Goal: Task Accomplishment & Management: Complete application form

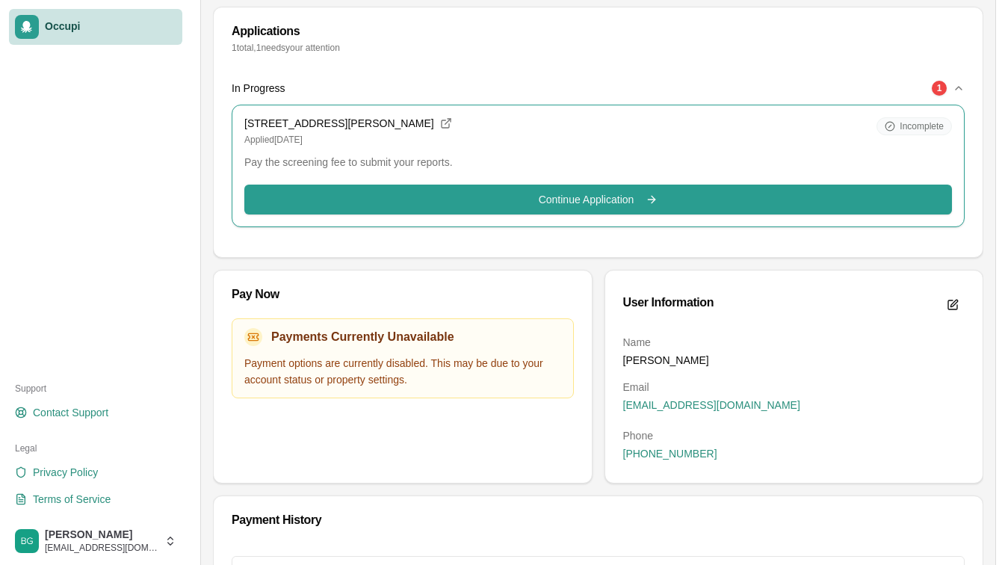
scroll to position [234, 0]
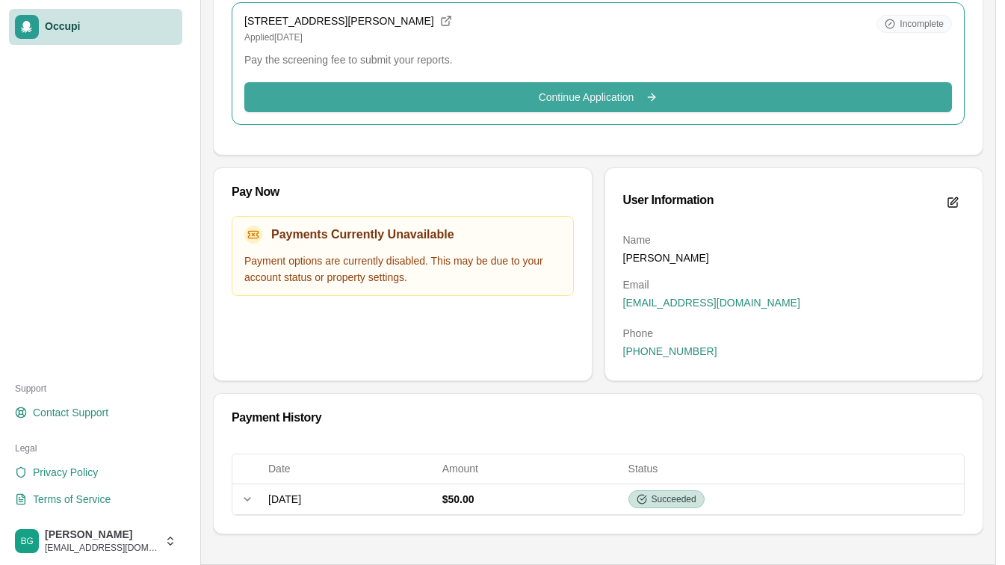
click at [508, 105] on button "Continue Application Continue" at bounding box center [598, 97] width 708 height 30
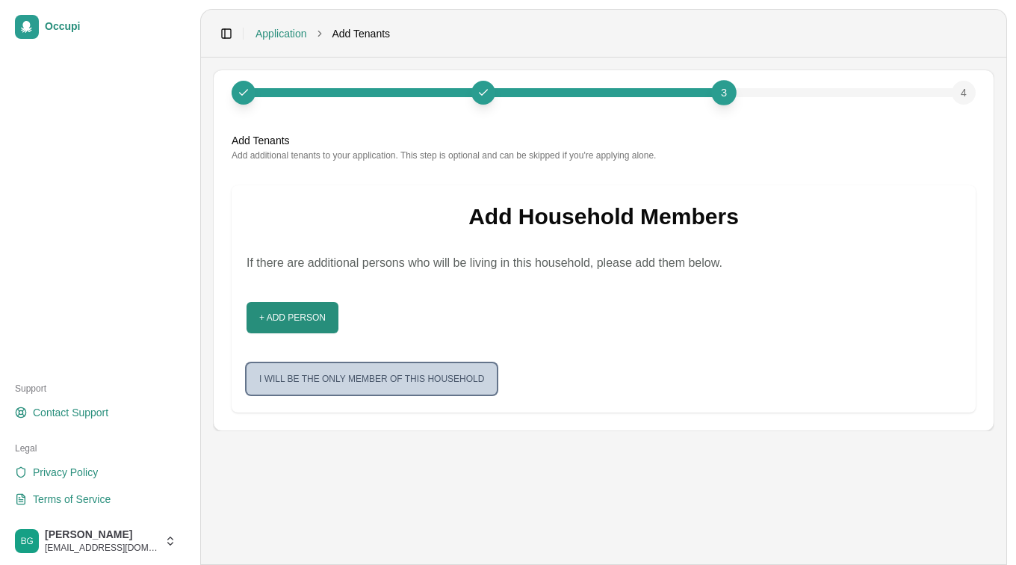
click at [400, 379] on button "I will be the only member of this household" at bounding box center [372, 378] width 250 height 31
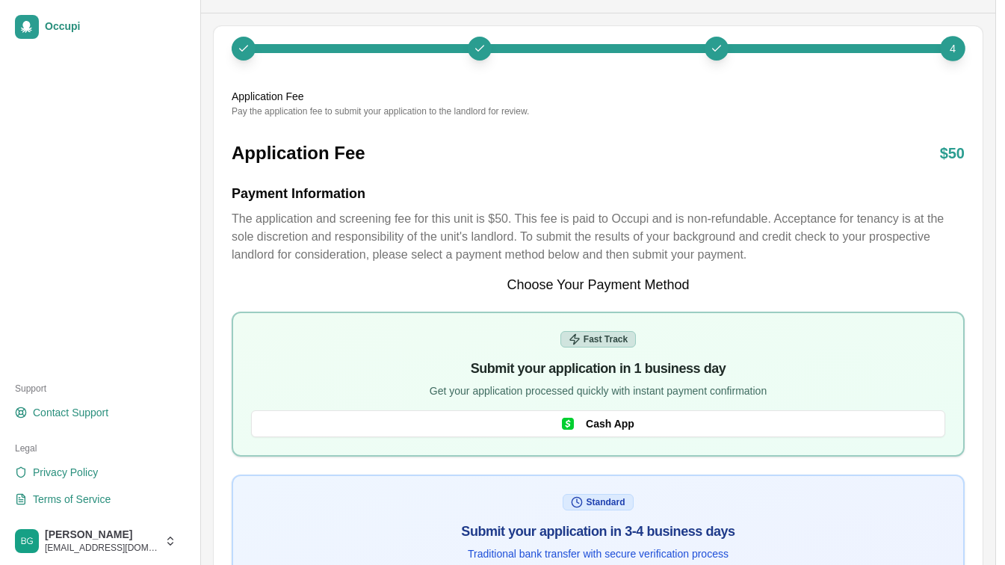
scroll to position [166, 0]
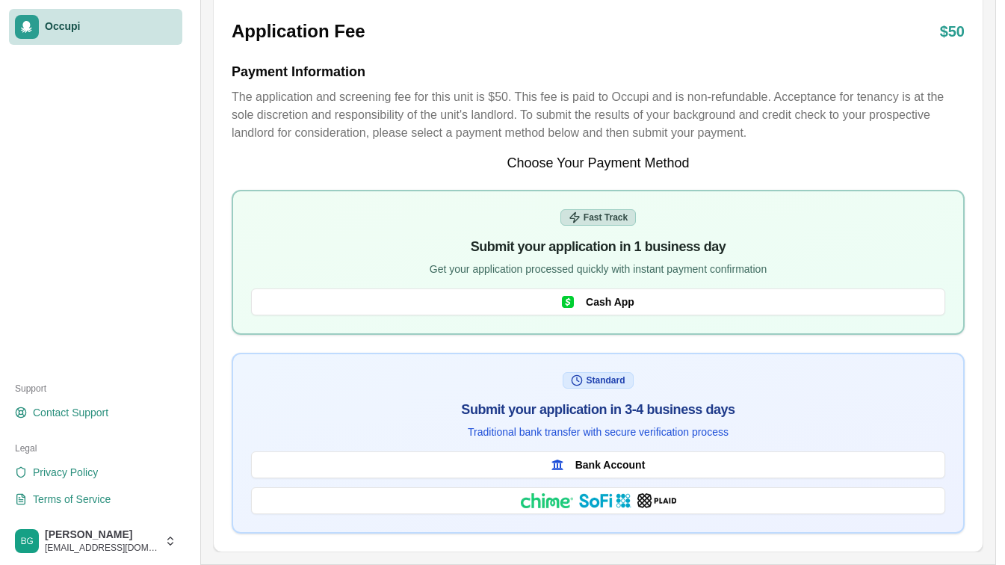
click at [90, 29] on span "Occupi" at bounding box center [110, 26] width 131 height 13
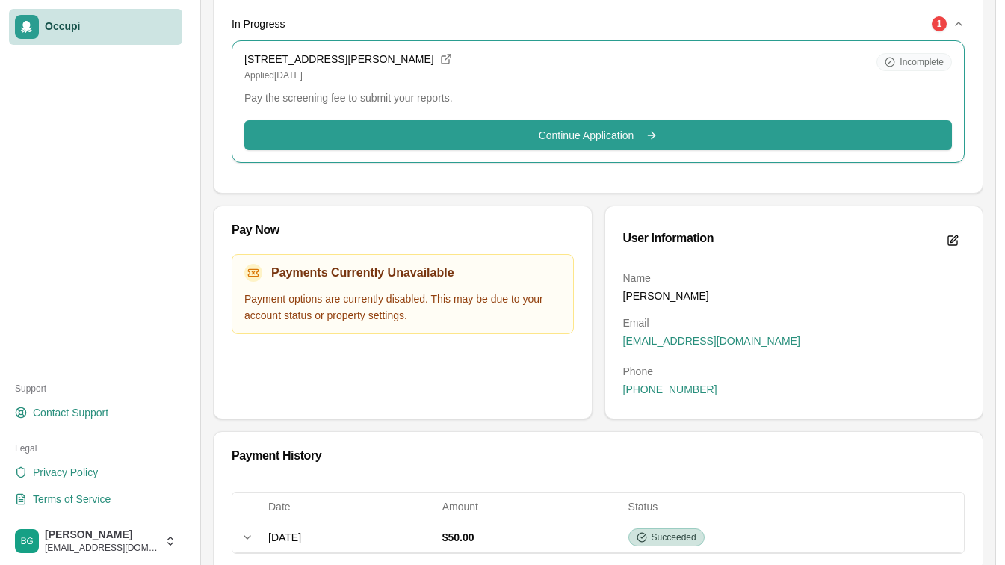
scroll to position [234, 0]
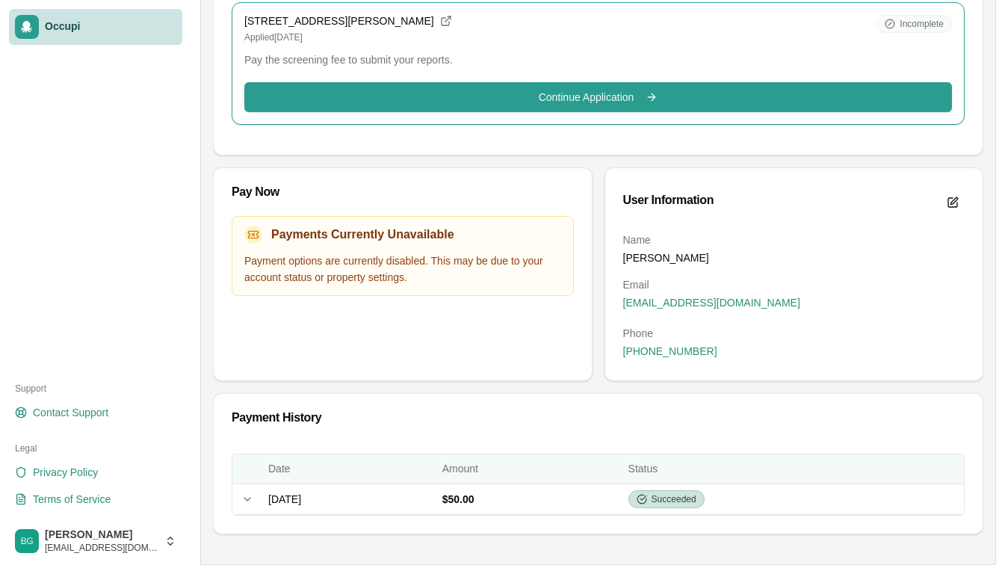
click at [288, 483] on th "Date" at bounding box center [349, 469] width 174 height 30
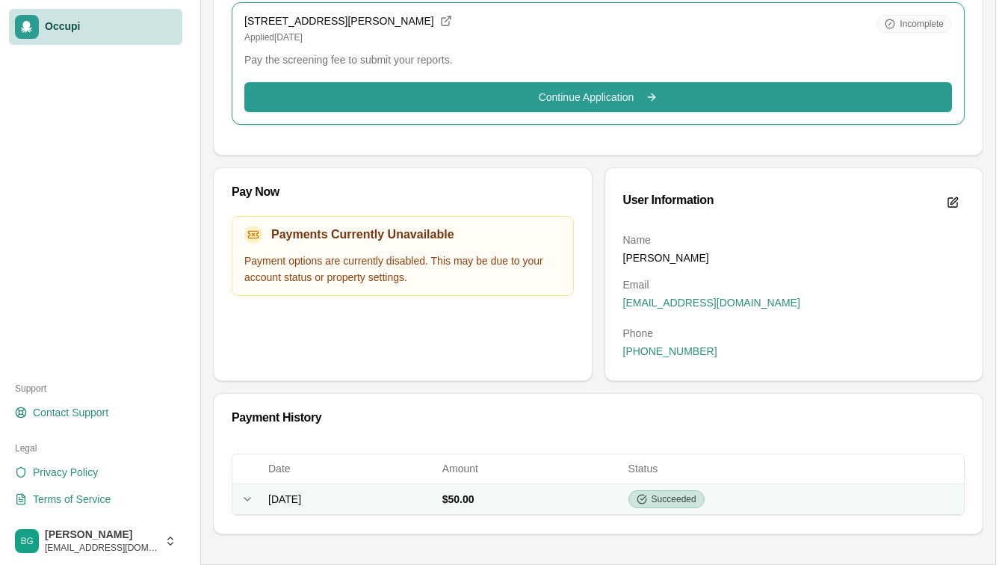
click at [291, 494] on span "[DATE]" at bounding box center [284, 499] width 33 height 12
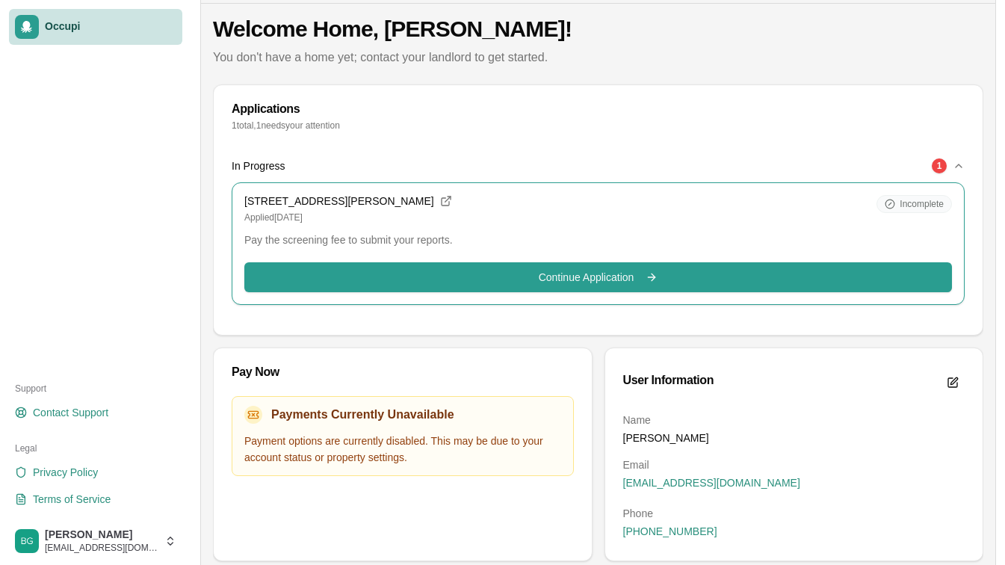
scroll to position [54, 0]
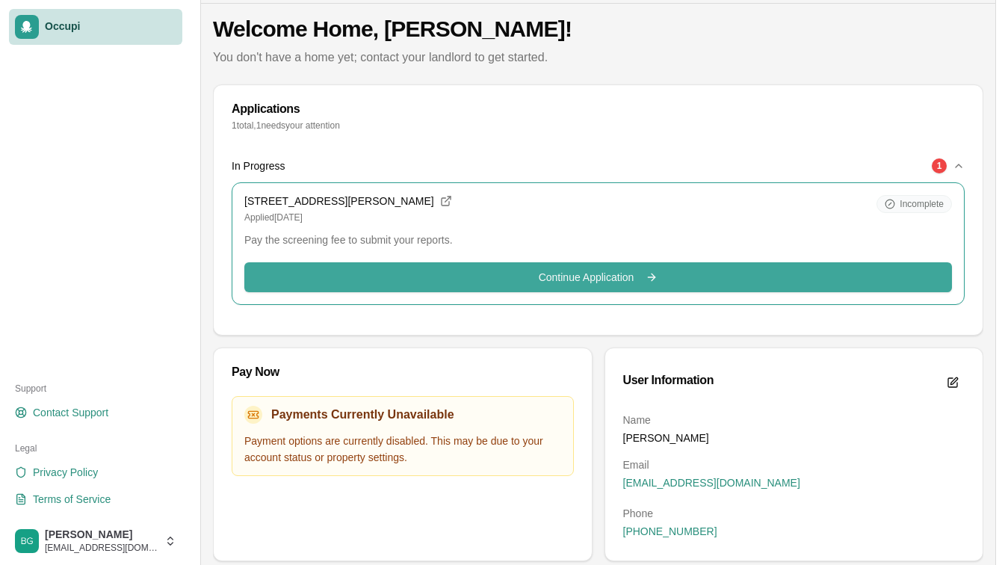
click at [722, 277] on button "Continue Application Continue" at bounding box center [598, 277] width 708 height 30
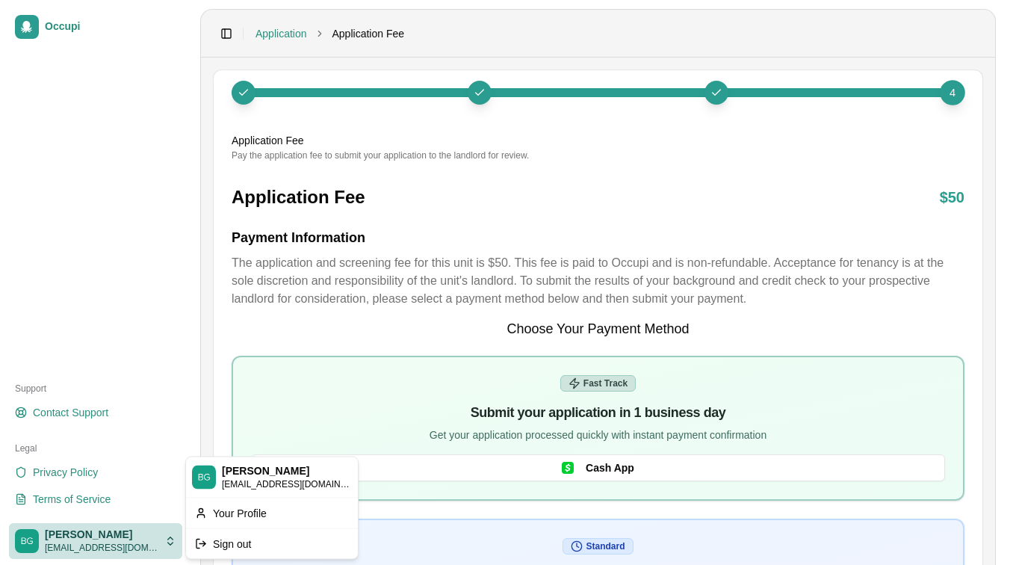
click at [77, 539] on html "Occupi Support Contact Support Legal Privacy Policy Terms of Service [PERSON_NA…" at bounding box center [508, 282] width 1016 height 565
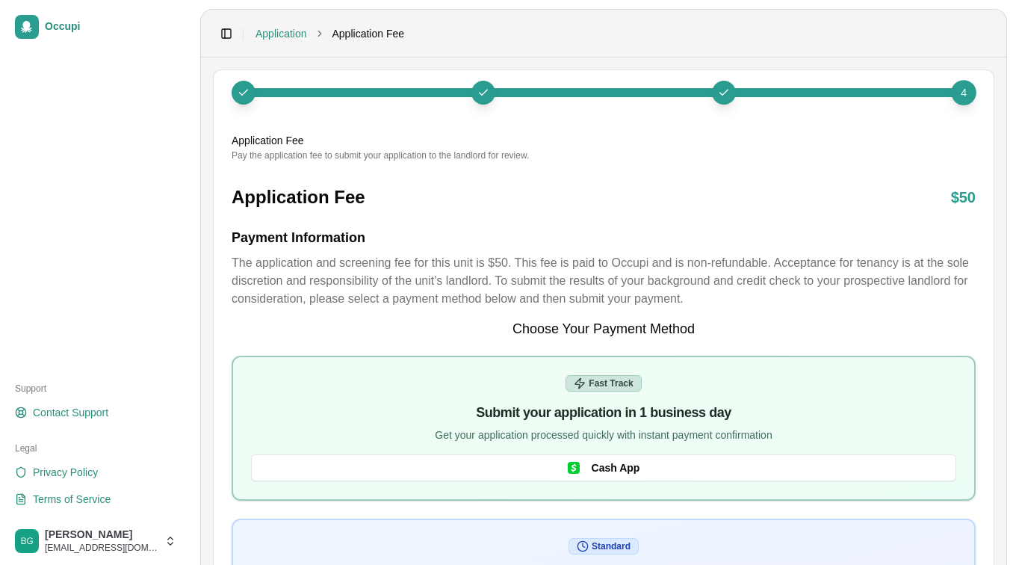
click at [98, 550] on html "Occupi Support Contact Support Legal Privacy Policy Terms of Service [PERSON_NA…" at bounding box center [508, 282] width 1016 height 565
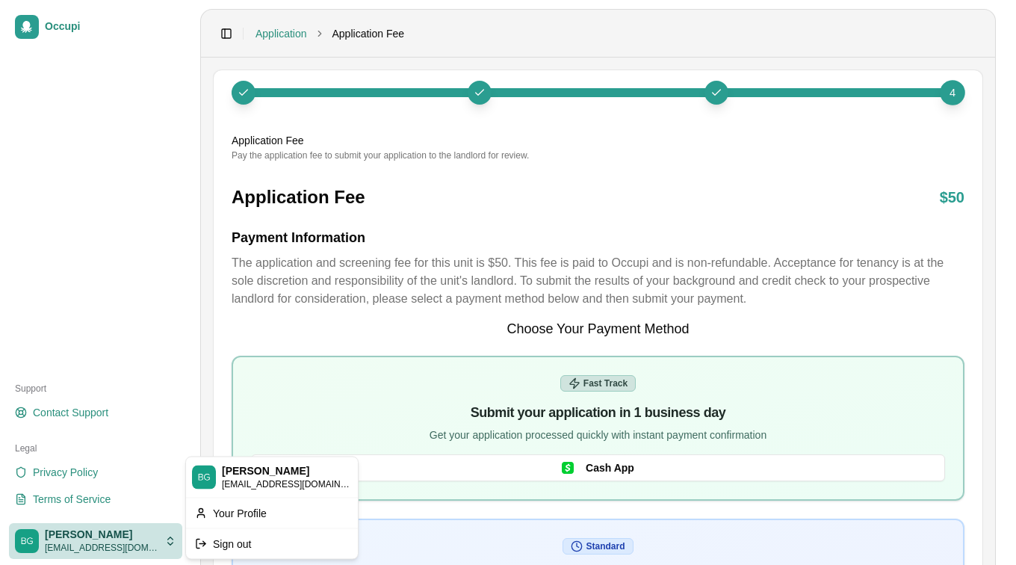
click at [98, 550] on html "Occupi Support Contact Support Legal Privacy Policy Terms of Service [PERSON_NA…" at bounding box center [508, 282] width 1016 height 565
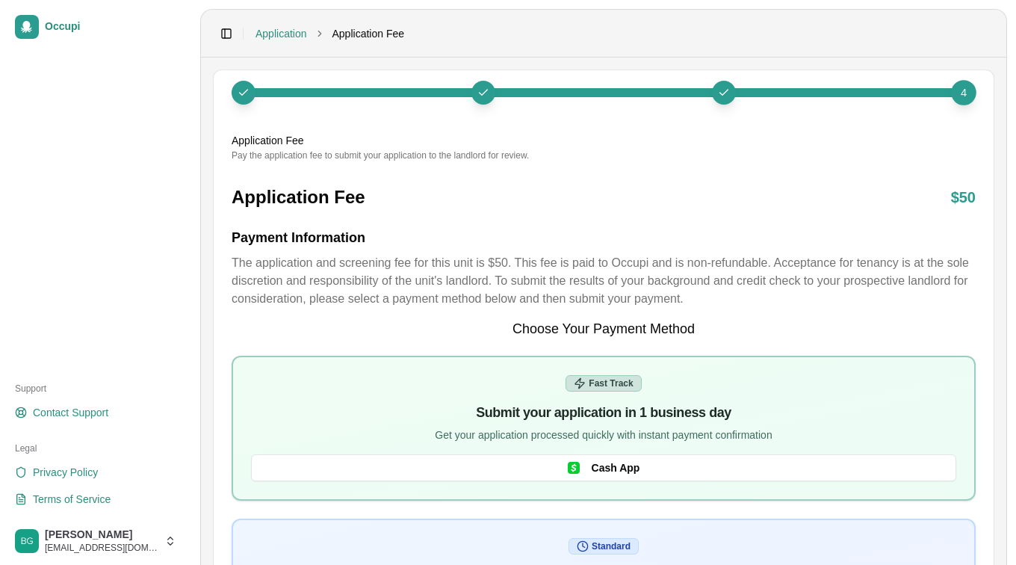
click at [289, 399] on html "Occupi Support Contact Support Legal Privacy Policy Terms of Service [PERSON_NA…" at bounding box center [508, 282] width 1016 height 565
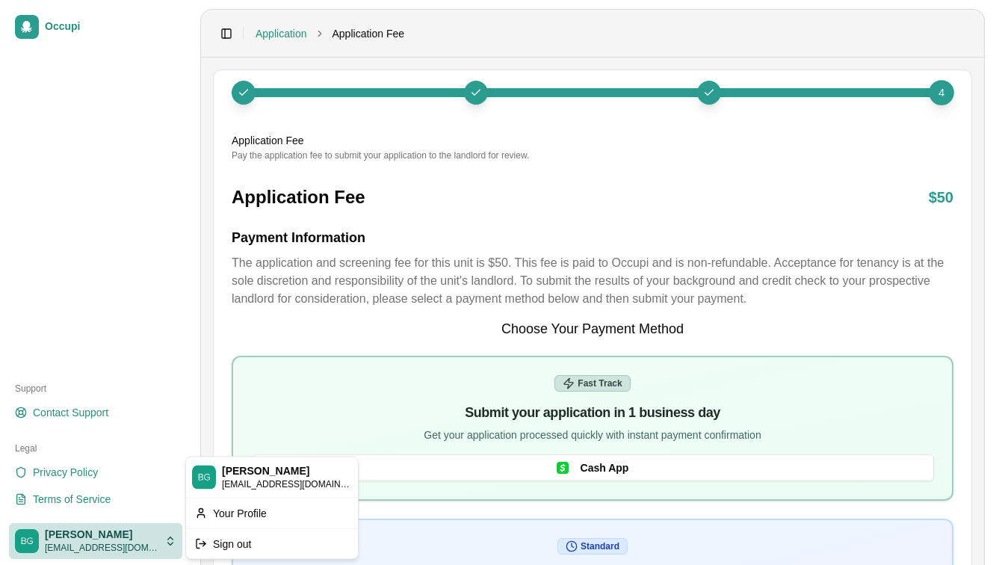
click at [114, 547] on html "Occupi Support Contact Support Legal Privacy Policy Terms of Service [PERSON_NA…" at bounding box center [502, 282] width 1005 height 565
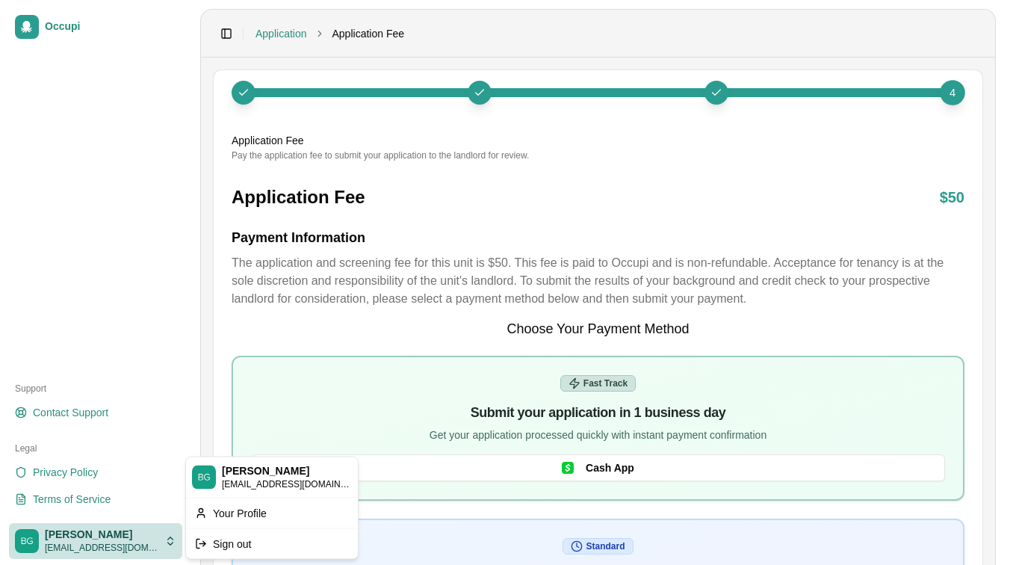
click at [46, 548] on html "Occupi Support Contact Support Legal Privacy Policy Terms of Service [PERSON_NA…" at bounding box center [508, 282] width 1016 height 565
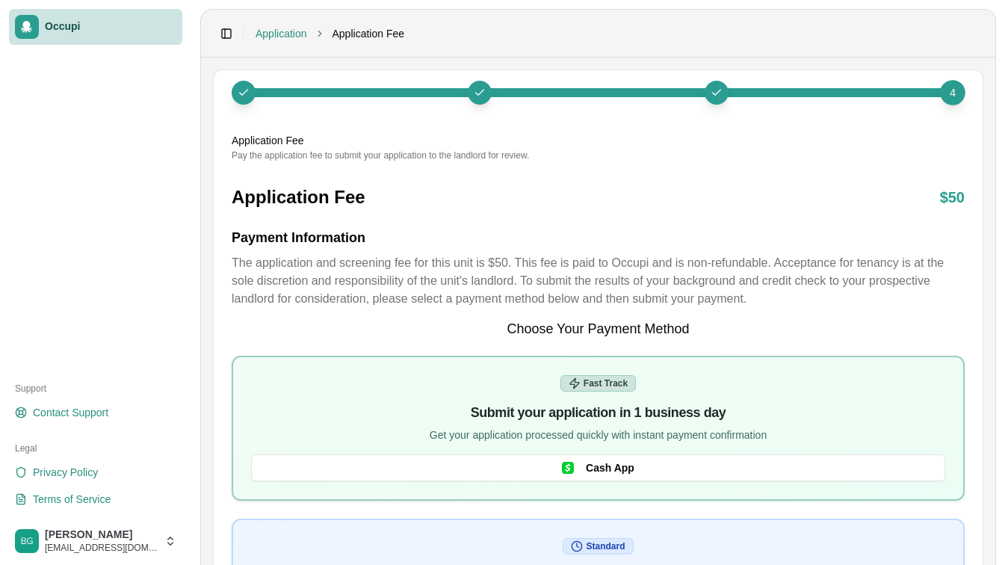
click at [89, 44] on link "Occupi" at bounding box center [95, 27] width 173 height 36
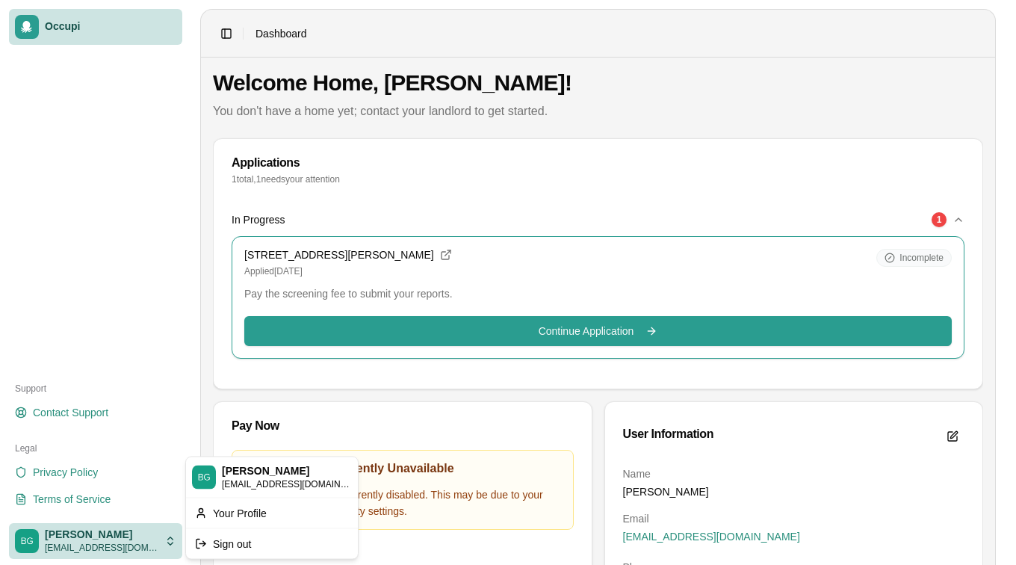
click at [74, 548] on html "Occupi Support Contact Support Legal Privacy Policy Terms of Service [PERSON_NA…" at bounding box center [508, 282] width 1016 height 565
click at [165, 450] on html "Occupi Support Contact Support Legal Privacy Policy Terms of Service [PERSON_NA…" at bounding box center [508, 282] width 1016 height 565
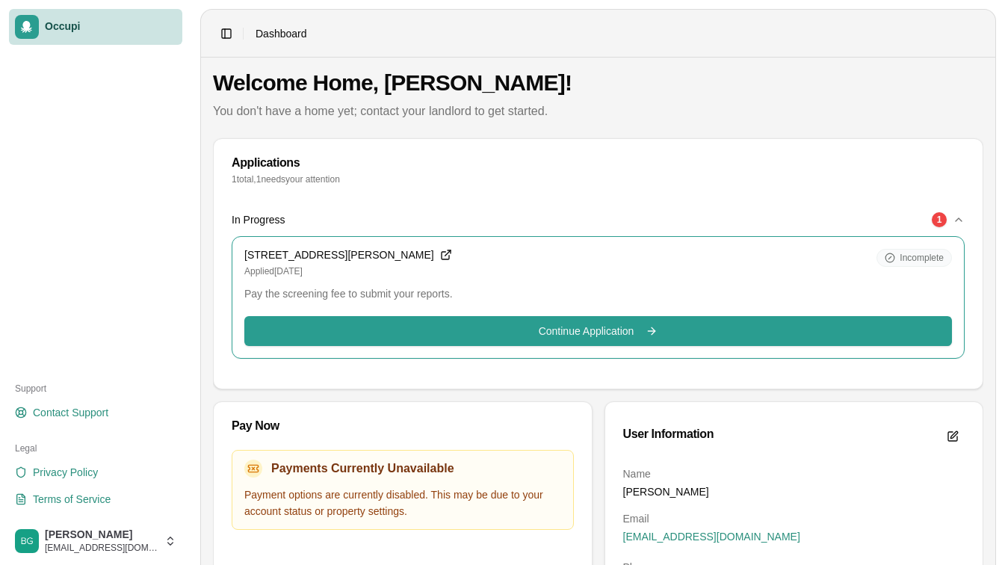
click at [451, 260] on icon at bounding box center [446, 255] width 12 height 12
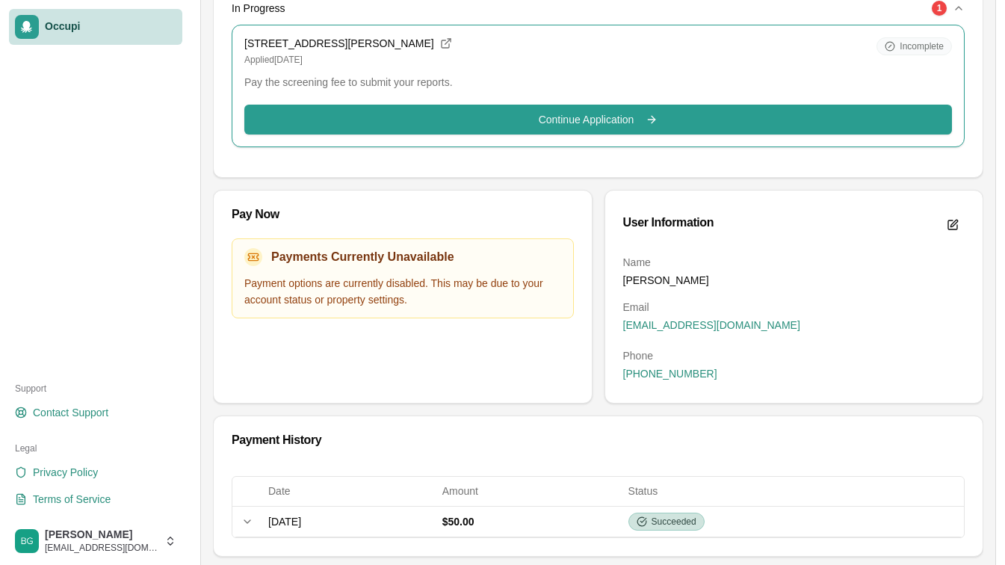
scroll to position [215, 0]
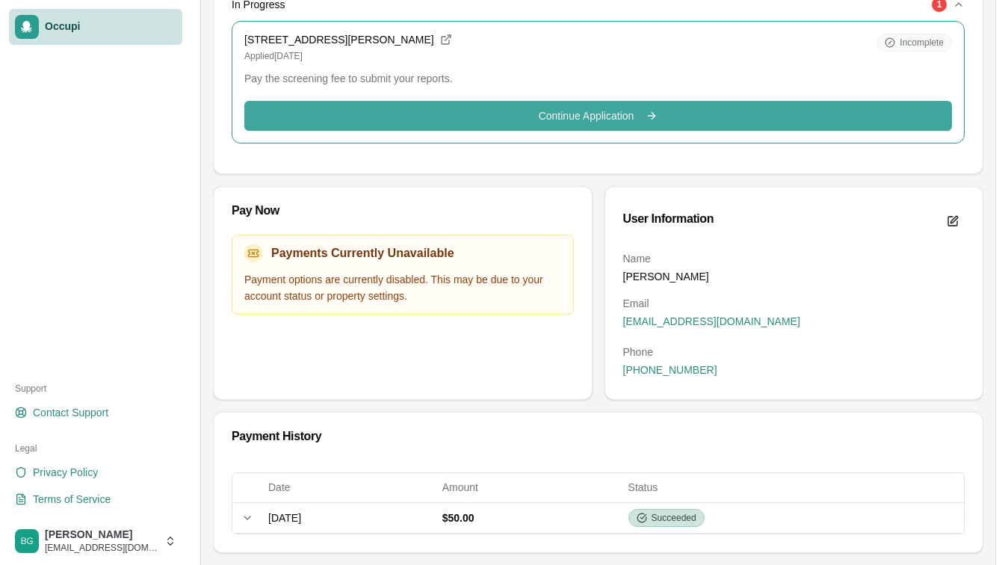
click at [866, 117] on button "Continue Application Continue" at bounding box center [598, 116] width 708 height 30
